Goal: Task Accomplishment & Management: Manage account settings

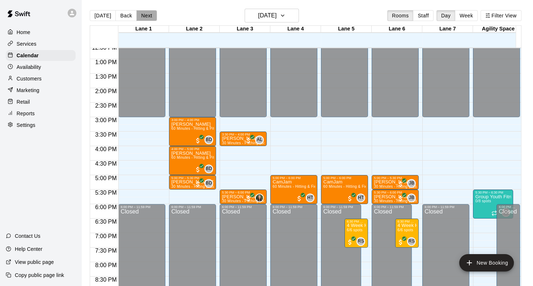
click at [140, 19] on button "Next" at bounding box center [146, 15] width 20 height 11
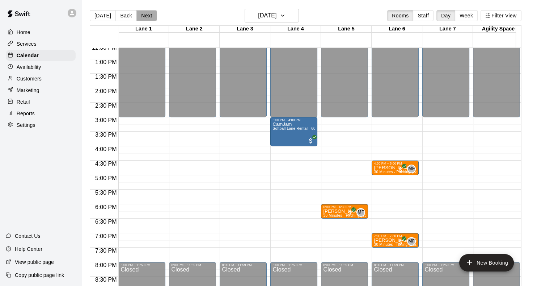
click at [147, 13] on button "Next" at bounding box center [146, 15] width 20 height 11
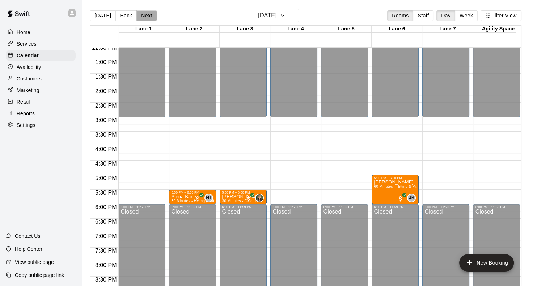
click at [146, 14] on button "Next" at bounding box center [146, 15] width 20 height 11
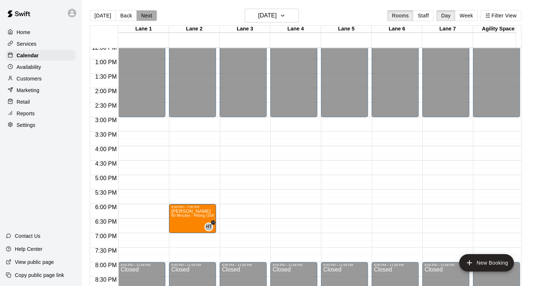
click at [146, 14] on button "Next" at bounding box center [146, 15] width 20 height 11
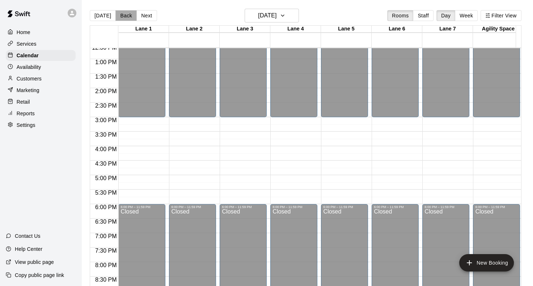
click at [121, 16] on button "Back" at bounding box center [125, 15] width 21 height 11
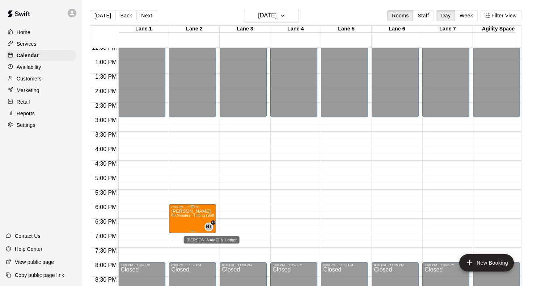
click at [207, 226] on span "HT" at bounding box center [209, 226] width 6 height 7
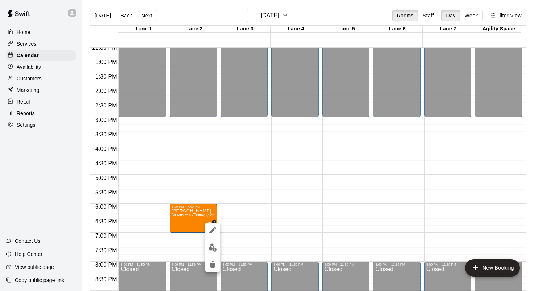
click at [210, 254] on div at bounding box center [212, 247] width 14 height 49
click at [210, 251] on img "edit" at bounding box center [213, 247] width 8 height 8
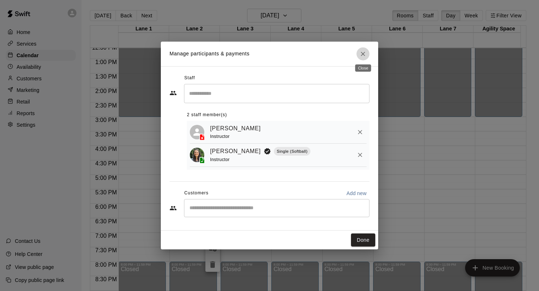
click at [366, 49] on button "Close" at bounding box center [362, 53] width 13 height 13
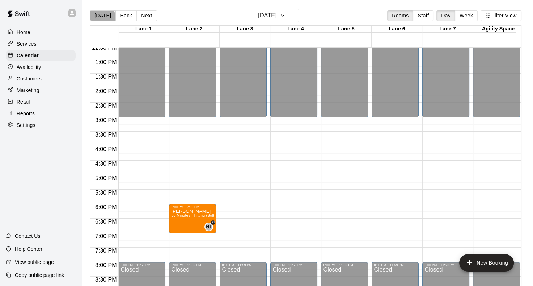
click at [102, 17] on button "[DATE]" at bounding box center [103, 15] width 26 height 11
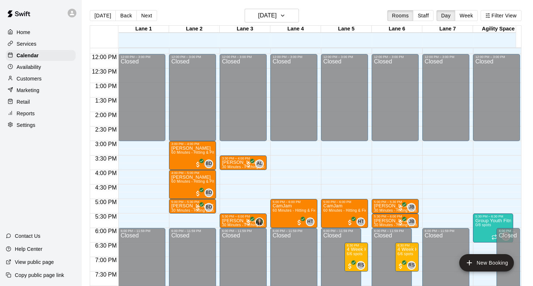
scroll to position [343, 0]
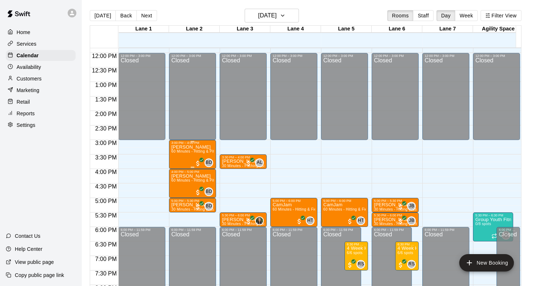
click at [188, 161] on div "[PERSON_NAME] 60 Minutes - Hitting & Pitching (Softball)" at bounding box center [192, 287] width 43 height 286
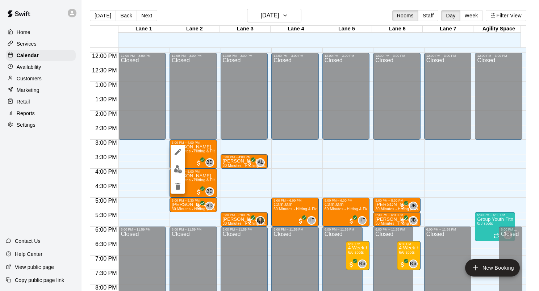
click at [219, 17] on div at bounding box center [269, 145] width 539 height 291
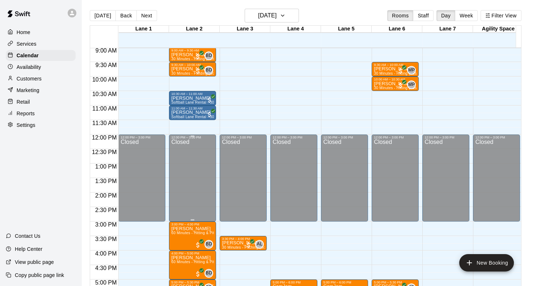
scroll to position [233, 0]
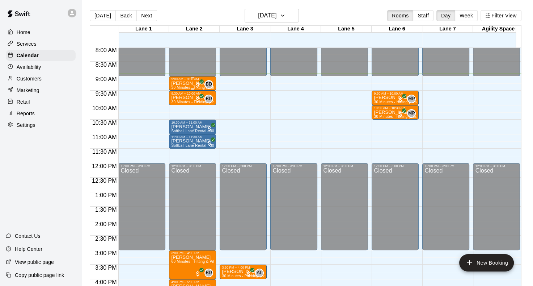
click at [183, 83] on p "[PERSON_NAME]" at bounding box center [192, 83] width 43 height 0
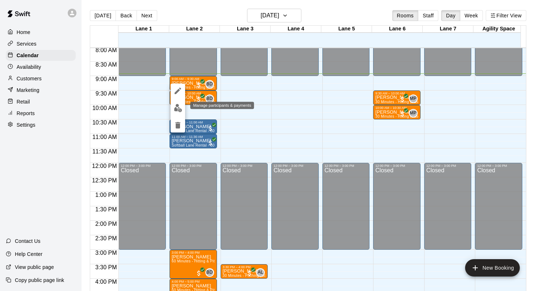
click at [182, 109] on img "edit" at bounding box center [178, 108] width 8 height 8
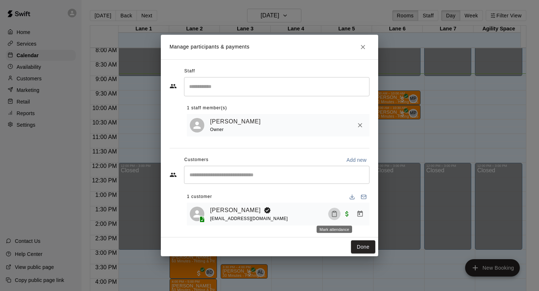
click at [331, 217] on icon "Mark attendance" at bounding box center [334, 214] width 7 height 7
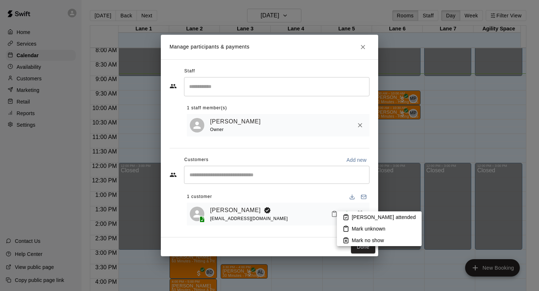
click at [352, 216] on p "[PERSON_NAME] attended" at bounding box center [384, 217] width 64 height 7
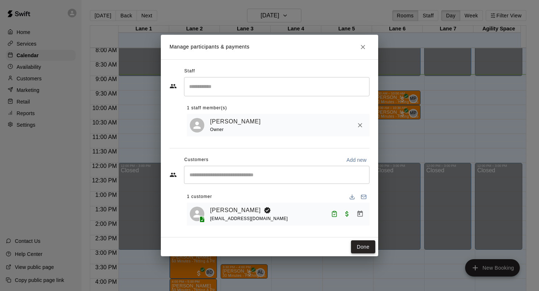
click at [361, 249] on button "Done" at bounding box center [363, 246] width 24 height 13
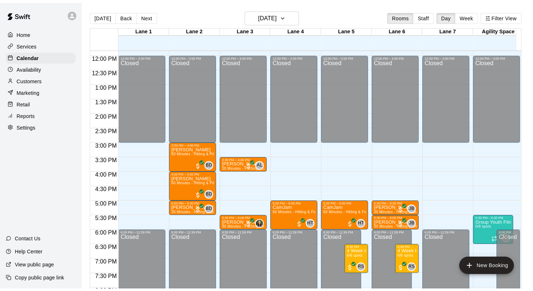
scroll to position [343, 0]
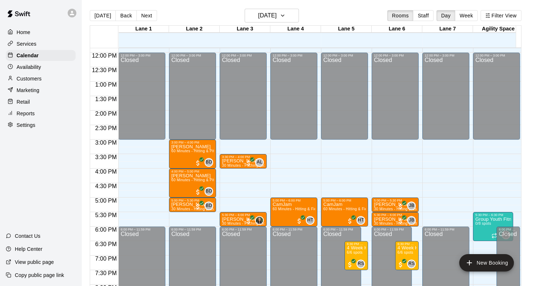
click at [52, 67] on div "Availability" at bounding box center [41, 67] width 70 height 11
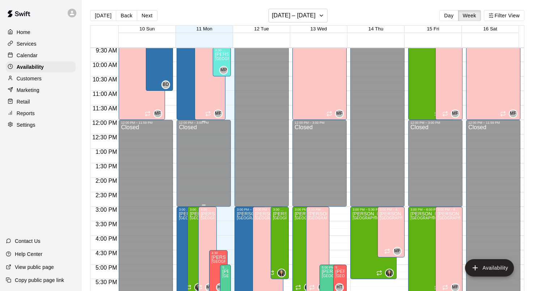
scroll to position [277, 0]
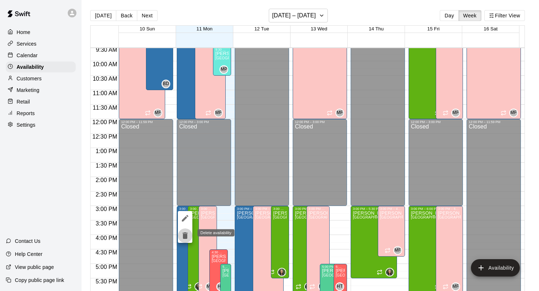
click at [183, 235] on icon "delete" at bounding box center [184, 235] width 5 height 7
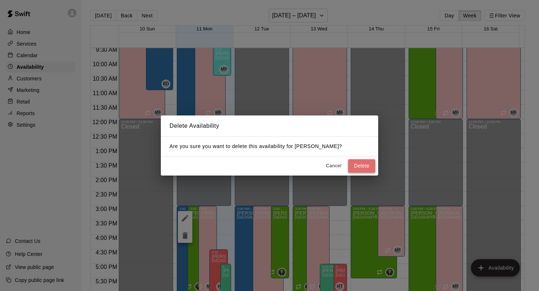
click at [365, 164] on button "Delete" at bounding box center [361, 165] width 27 height 13
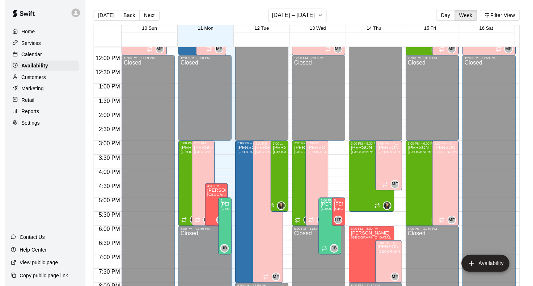
scroll to position [340, 0]
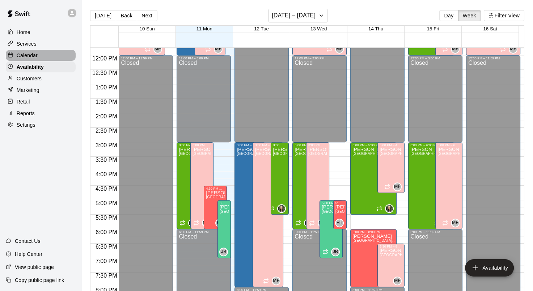
click at [25, 57] on p "Calendar" at bounding box center [27, 55] width 21 height 7
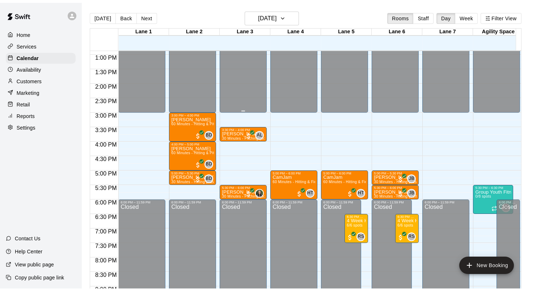
scroll to position [373, 0]
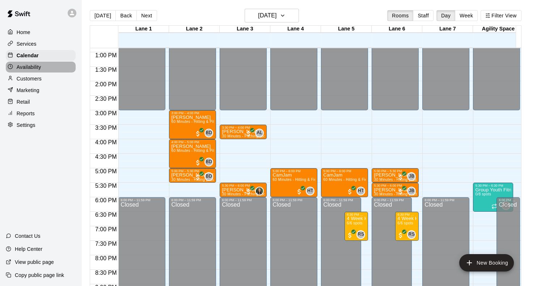
click at [46, 71] on div "Availability" at bounding box center [41, 67] width 70 height 11
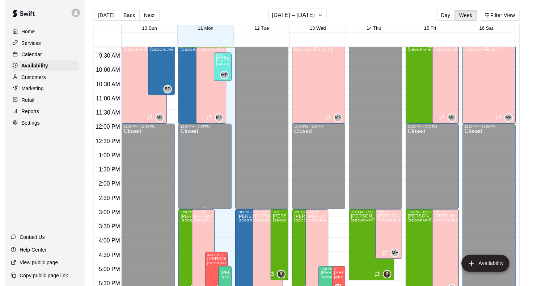
scroll to position [331, 0]
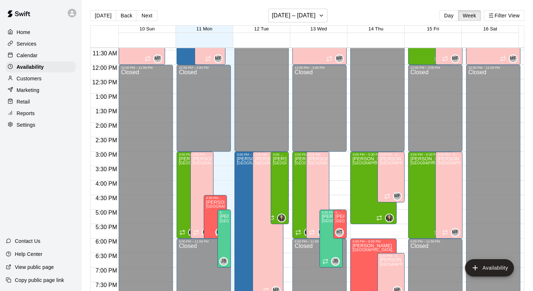
click at [40, 60] on div "Calendar" at bounding box center [41, 55] width 70 height 11
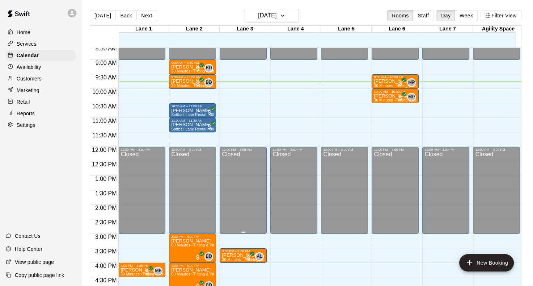
scroll to position [249, 0]
click at [394, 79] on div "9:30 AM – 10:00 AM" at bounding box center [395, 78] width 43 height 4
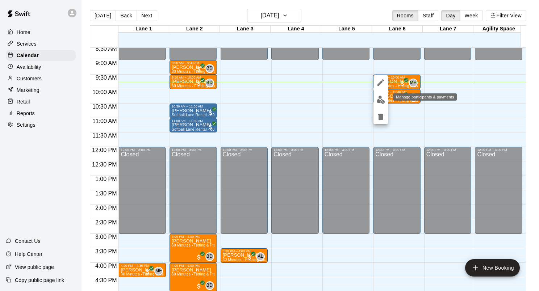
click at [380, 101] on img "edit" at bounding box center [380, 100] width 8 height 8
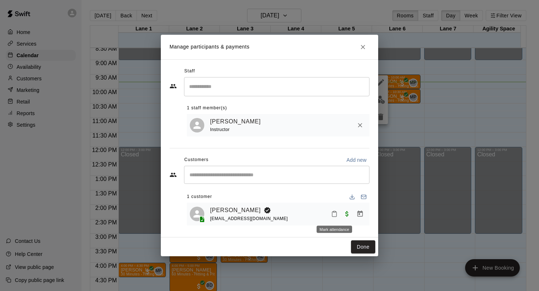
click at [333, 215] on icon "Mark attendance" at bounding box center [334, 214] width 7 height 7
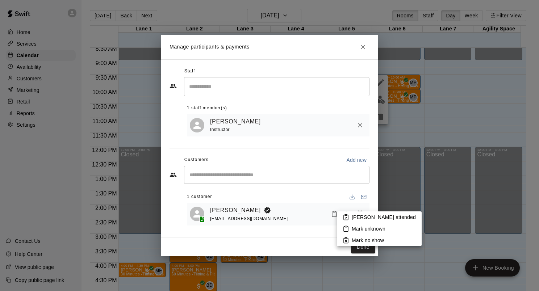
click at [354, 216] on p "[PERSON_NAME] attended" at bounding box center [384, 217] width 64 height 7
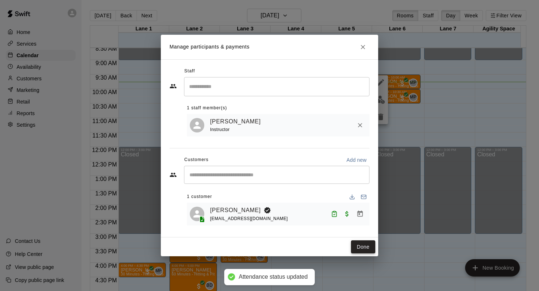
click at [369, 251] on button "Done" at bounding box center [363, 246] width 24 height 13
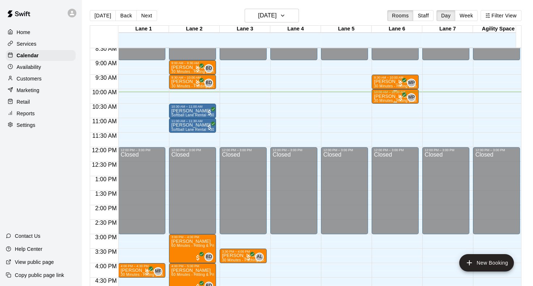
click at [387, 96] on p "[PERSON_NAME]" at bounding box center [395, 96] width 43 height 0
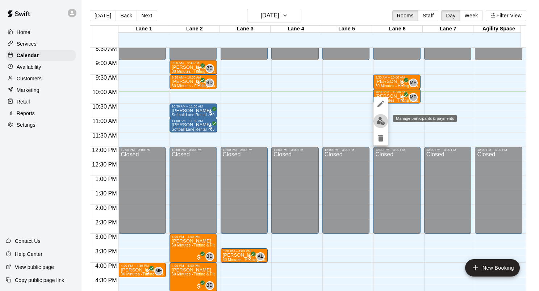
click at [380, 121] on img "edit" at bounding box center [380, 121] width 8 height 8
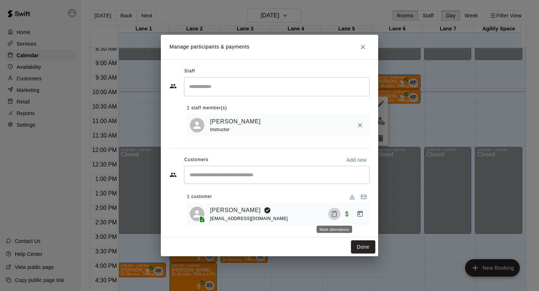
click at [334, 210] on button "Mark attendance" at bounding box center [334, 214] width 12 height 12
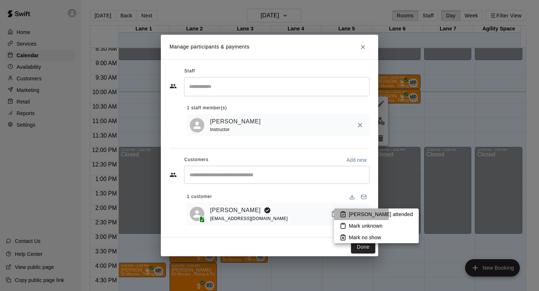
click at [349, 215] on p "[PERSON_NAME] attended" at bounding box center [381, 214] width 64 height 7
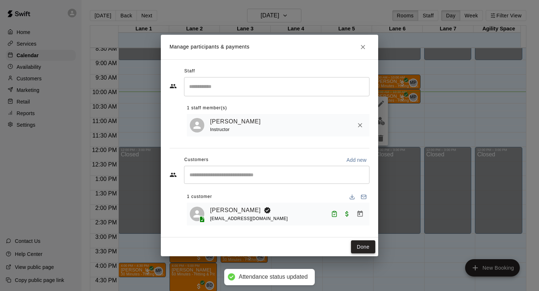
click at [366, 248] on button "Done" at bounding box center [363, 246] width 24 height 13
